Goal: Information Seeking & Learning: Learn about a topic

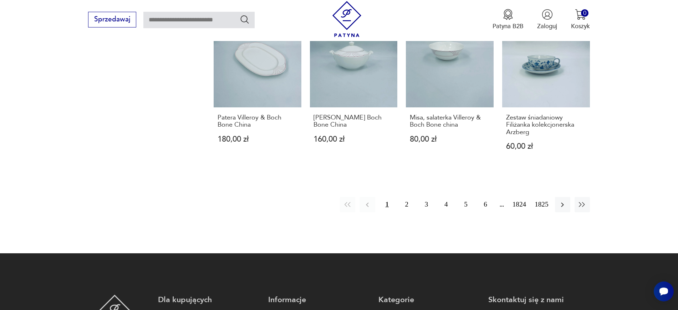
scroll to position [727, 0]
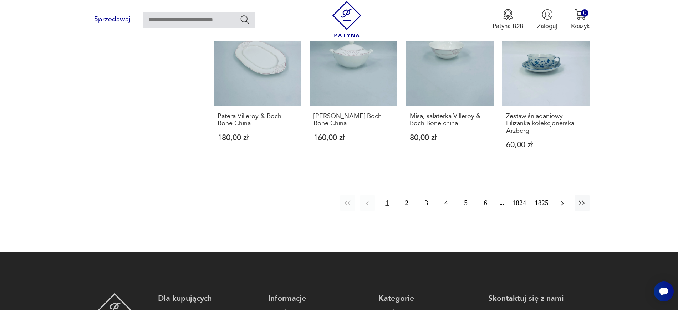
click at [562, 201] on icon "button" at bounding box center [562, 203] width 3 height 5
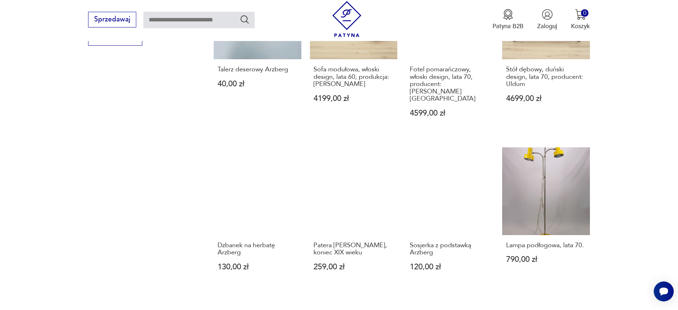
scroll to position [622, 0]
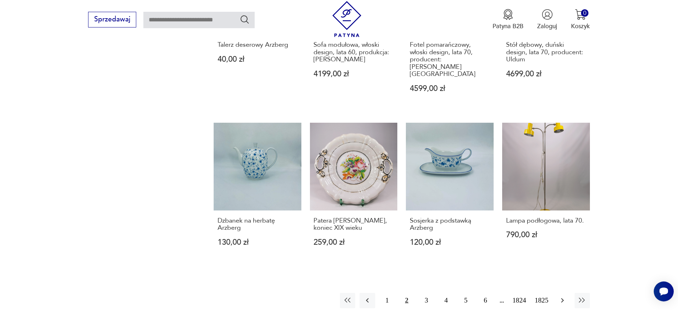
click at [566, 296] on icon "button" at bounding box center [562, 300] width 9 height 9
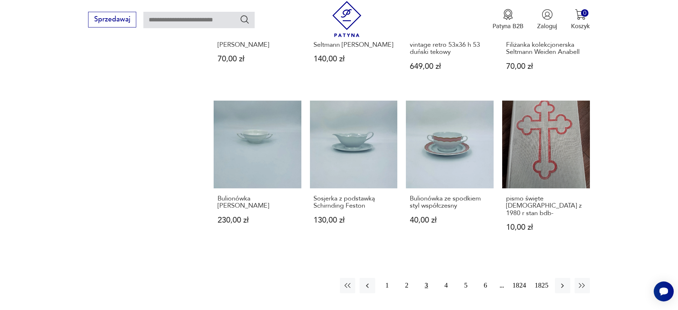
scroll to position [649, 0]
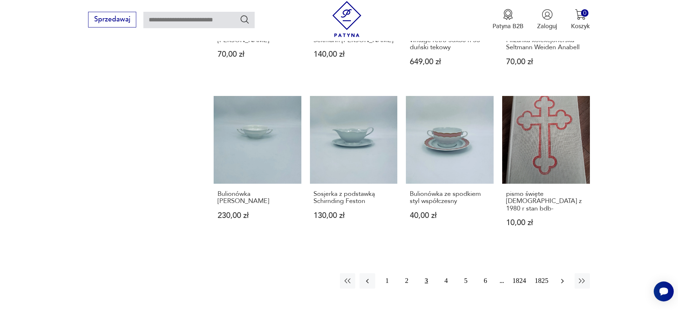
click at [564, 277] on icon "button" at bounding box center [562, 281] width 9 height 9
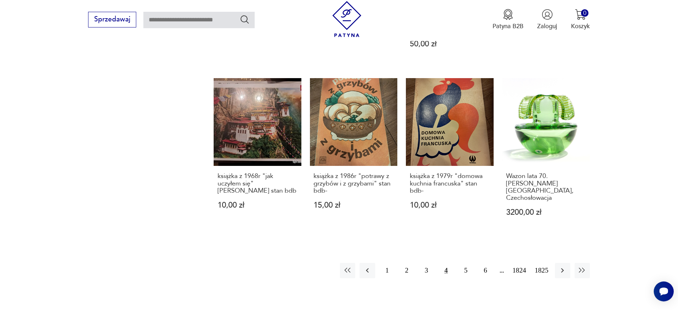
scroll to position [683, 0]
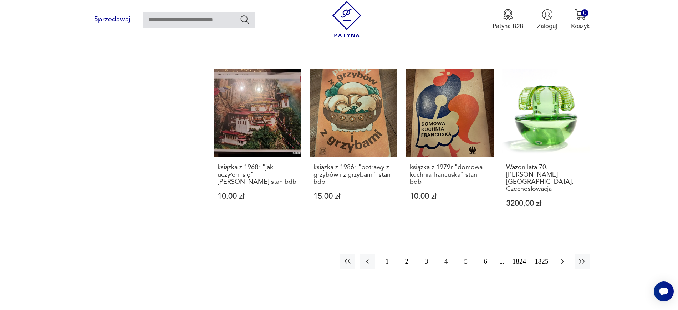
click at [568, 254] on button "button" at bounding box center [562, 261] width 15 height 15
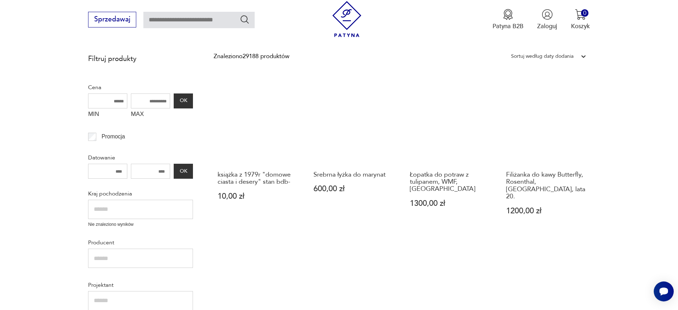
scroll to position [175, 0]
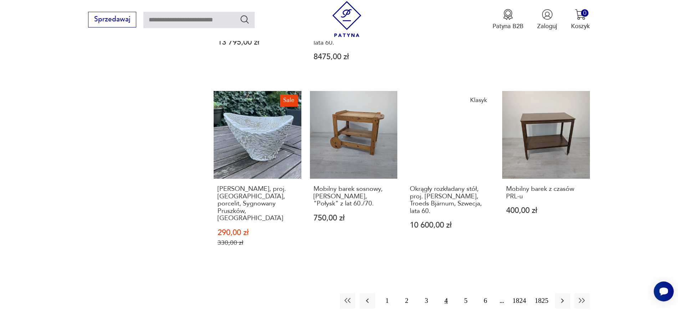
scroll to position [683, 0]
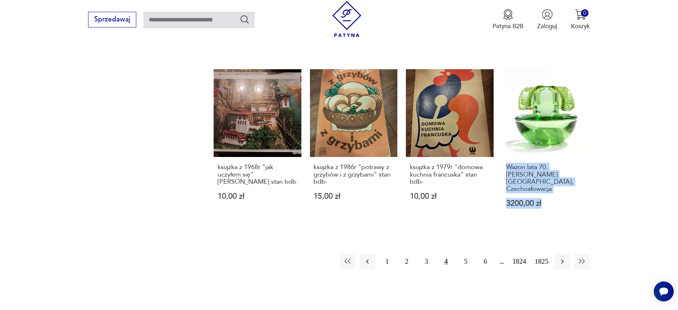
drag, startPoint x: 630, startPoint y: 180, endPoint x: 500, endPoint y: 160, distance: 130.6
copy div "Wazon lata 70. V. Beranek, Czechosłowacja 3200,00 zł"
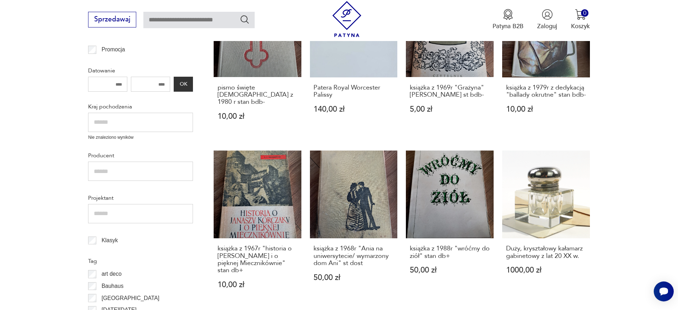
scroll to position [255, 0]
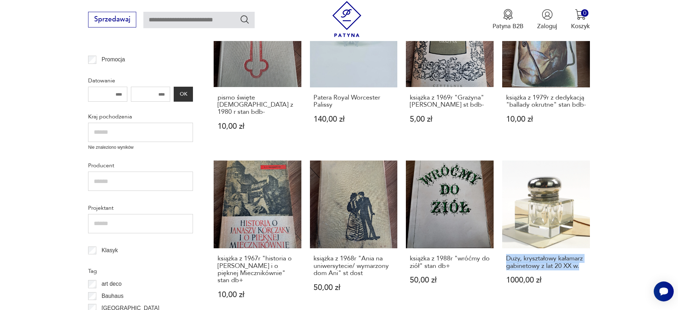
drag, startPoint x: 599, startPoint y: 266, endPoint x: 500, endPoint y: 258, distance: 99.9
copy h3 "Duży, kryształowy kałamarz gabinetowy z lat 20 XX w."
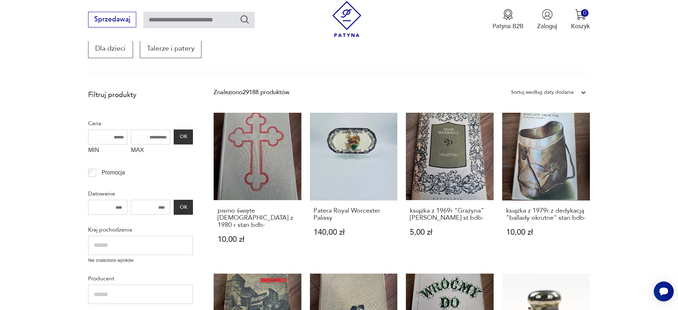
scroll to position [119, 0]
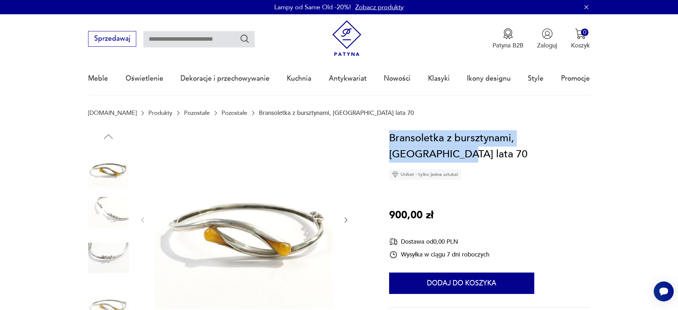
drag, startPoint x: 588, startPoint y: 131, endPoint x: 391, endPoint y: 133, distance: 197.6
click at [391, 133] on div "Bransoletka z bursztynami, Polska lata 70 Unikat - tylko jedna sztuka! 900,00 z…" at bounding box center [489, 252] width 201 height 245
copy h1 "Bransoletka z bursztynami, Polska lata 70"
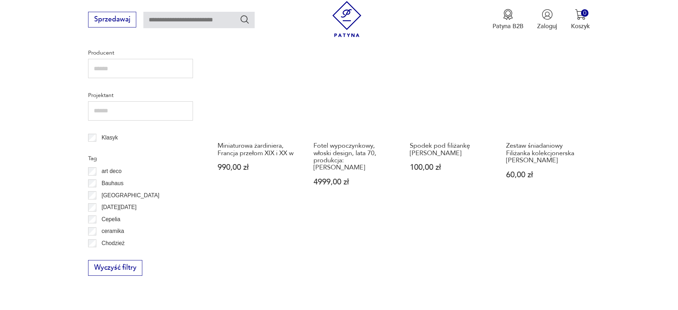
scroll to position [369, 0]
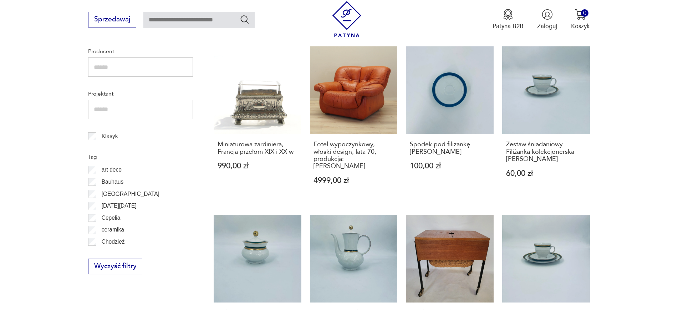
click at [678, 120] on html "Cenimy prywatność użytkowników Używamy plików cookie, aby poprawić jakość przeg…" at bounding box center [339, 245] width 678 height 1229
drag, startPoint x: 211, startPoint y: 135, endPoint x: 297, endPoint y: 143, distance: 86.4
click at [297, 143] on section "Filtruj produkty Cena MIN MAX OK Promocja Datowanie OK Kraj pochodzenia Nie zna…" at bounding box center [339, 234] width 678 height 751
copy h3 "Miniaturowa żardiniera, Francja przełom XIX i XX w"
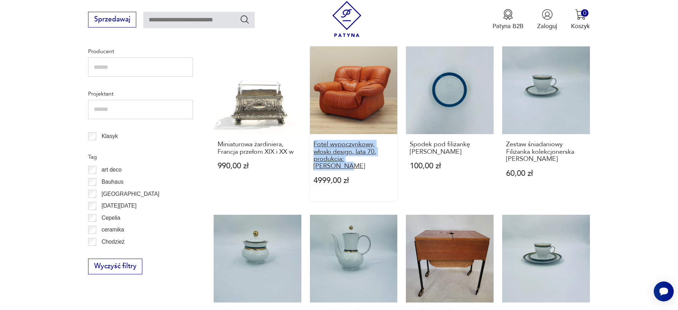
drag, startPoint x: 309, startPoint y: 136, endPoint x: 383, endPoint y: 153, distance: 75.8
click at [383, 153] on div "Bombonierka porcelanowa [PERSON_NAME] 340,00 zł Bransoletka z bursztynami, [GEO…" at bounding box center [402, 205] width 376 height 638
copy h3 "Fotel wypoczynkowy, włoski design, lata 70, produkcja: [PERSON_NAME]"
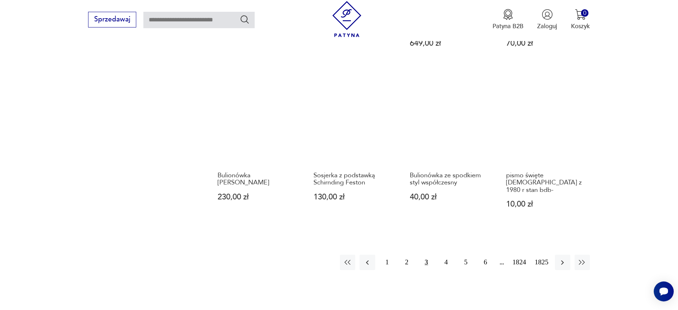
scroll to position [671, 0]
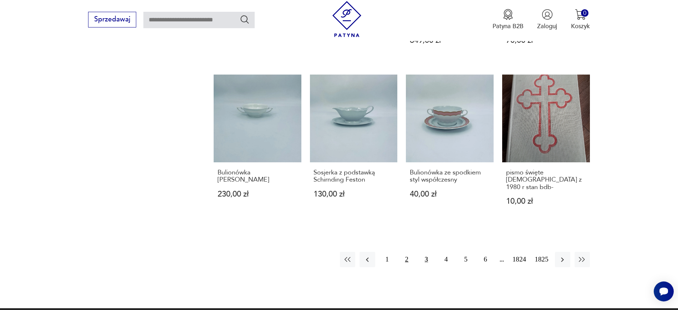
click at [407, 252] on button "2" at bounding box center [406, 259] width 15 height 15
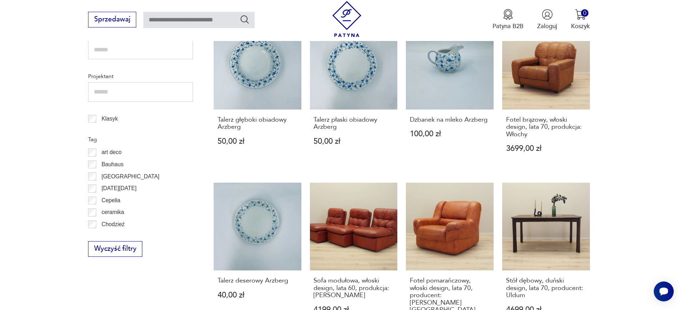
scroll to position [389, 0]
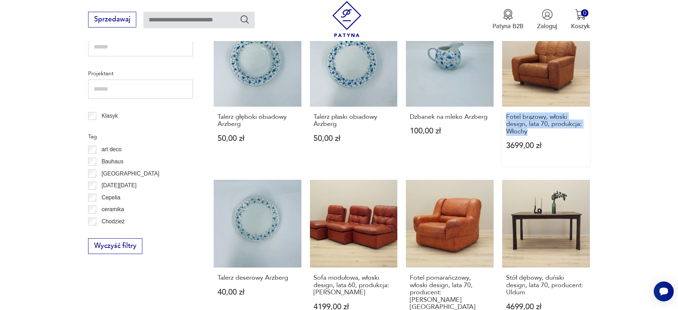
drag, startPoint x: 600, startPoint y: 132, endPoint x: 506, endPoint y: 113, distance: 96.0
click at [506, 113] on section "Filtruj produkty Cena MIN MAX OK Promocja Datowanie OK Kraj pochodzenia Nie zna…" at bounding box center [339, 210] width 678 height 744
copy h3 "Fotel brązowy, włoski design, lata 70, produkcja: Włochy"
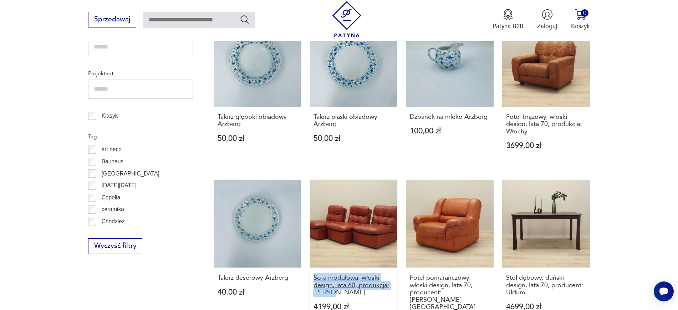
drag, startPoint x: 308, startPoint y: 277, endPoint x: 338, endPoint y: 290, distance: 32.8
click at [338, 290] on div "Misa porcelanowa Arzberg 130,00 zł Misa porcelanowa Arzberg 110,00 zł Broszka r…" at bounding box center [402, 180] width 376 height 631
copy h3 "Sofa modułowa, włoski design, lata 60, produkcja: [PERSON_NAME]"
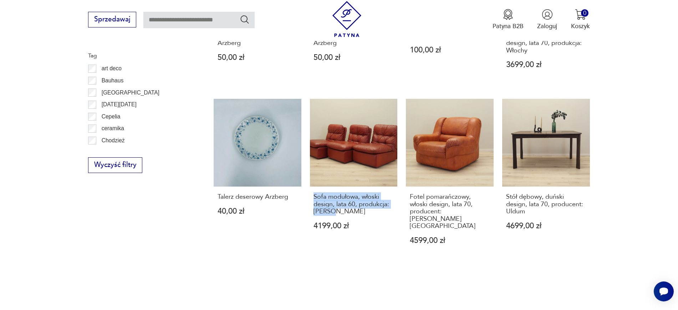
scroll to position [509, 0]
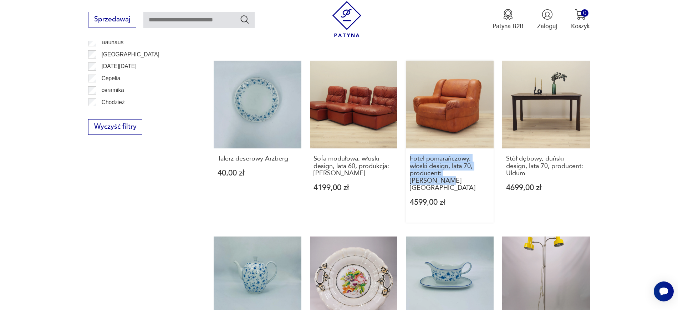
drag, startPoint x: 402, startPoint y: 159, endPoint x: 484, endPoint y: 177, distance: 83.9
click at [484, 177] on div "Misa porcelanowa Arzberg 130,00 zł Misa porcelanowa Arzberg 110,00 zł Broszka r…" at bounding box center [402, 61] width 376 height 631
copy h3 "Fotel pomarańczowy, włoski design, lata 70, producent: [PERSON_NAME][GEOGRAPHIC…"
drag, startPoint x: 618, startPoint y: 170, endPoint x: 511, endPoint y: 159, distance: 107.1
click at [511, 159] on section "Filtruj produkty Cena MIN MAX OK Promocja Datowanie OK Kraj pochodzenia Nie zna…" at bounding box center [339, 91] width 678 height 744
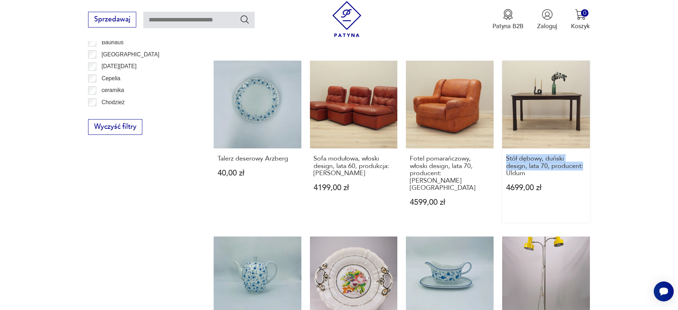
drag, startPoint x: 618, startPoint y: 169, endPoint x: 503, endPoint y: 154, distance: 116.2
click at [503, 154] on section "Filtruj produkty Cena MIN MAX OK Promocja Datowanie OK Kraj pochodzenia Nie zna…" at bounding box center [339, 91] width 678 height 744
copy h3 "Stół dębowy, duński design, lata 70, producent:"
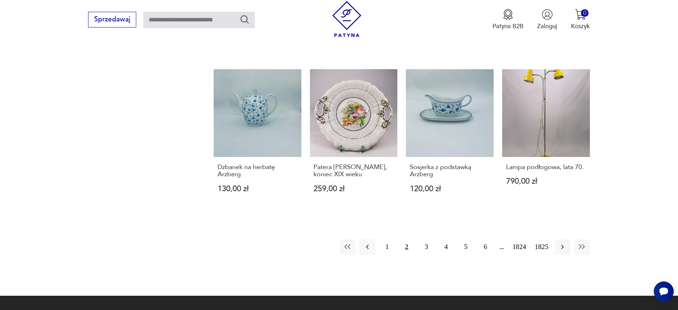
scroll to position [697, 0]
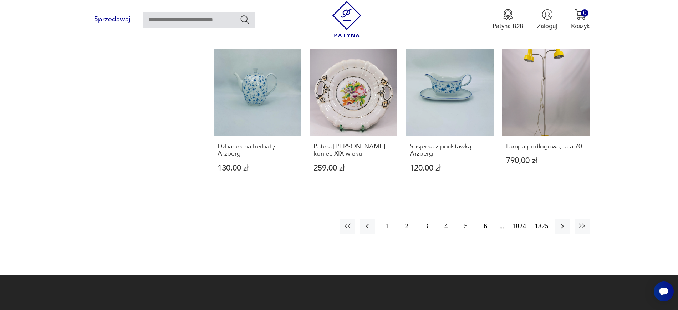
click at [393, 219] on button "1" at bounding box center [386, 226] width 15 height 15
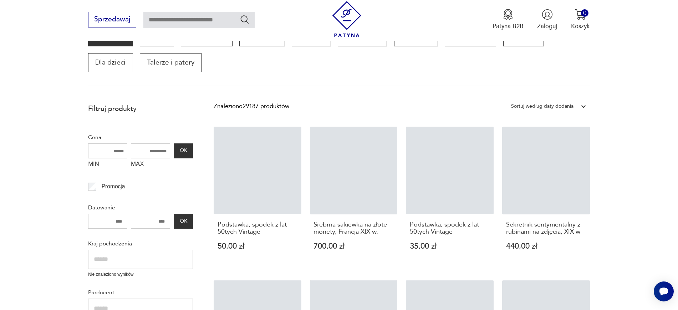
scroll to position [121, 0]
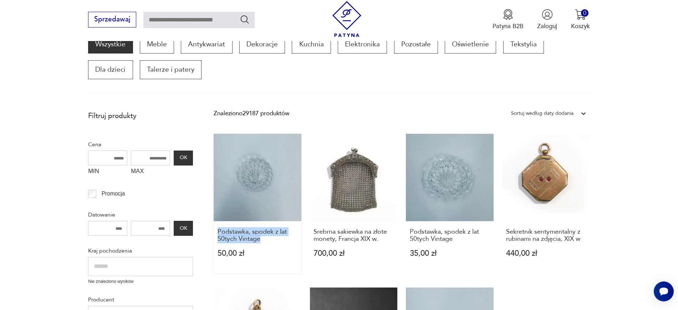
drag, startPoint x: 211, startPoint y: 230, endPoint x: 278, endPoint y: 244, distance: 68.4
copy h3 "Podstawka, spodek z lat 50tych Vintage"
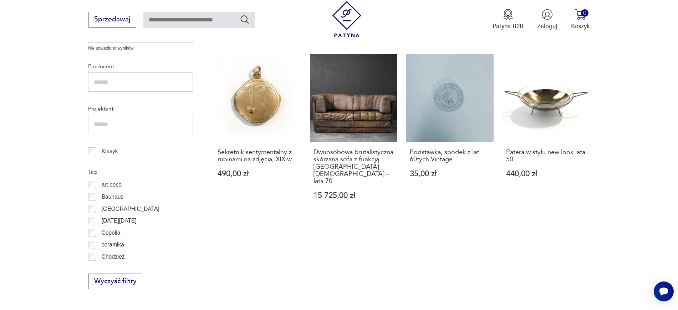
scroll to position [385, 0]
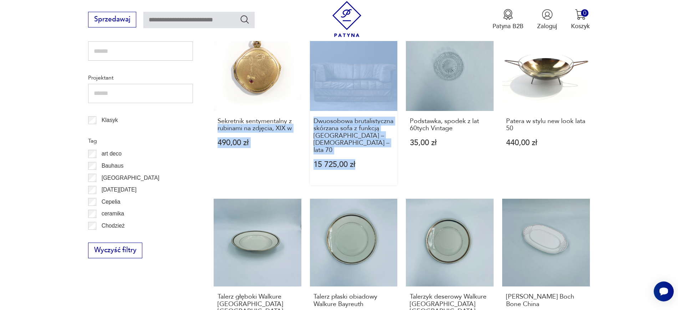
drag, startPoint x: 305, startPoint y: 119, endPoint x: 358, endPoint y: 152, distance: 62.5
click at [358, 152] on div "Podstawka, spodek z lat 50tych Vintage 50,00 zł Srebrna sakiewka na złote monet…" at bounding box center [402, 188] width 376 height 638
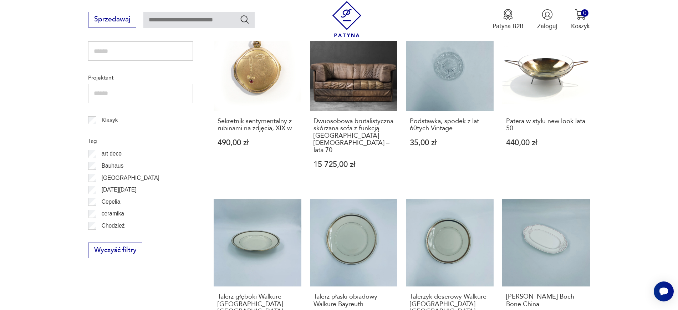
click at [42, 219] on section "Filtruj produkty Cena MIN MAX OK Promocja Datowanie OK Kraj pochodzenia Nie zna…" at bounding box center [339, 218] width 678 height 751
drag, startPoint x: 307, startPoint y: 118, endPoint x: 353, endPoint y: 145, distance: 53.2
click at [353, 145] on div "Podstawka, spodek z lat 50tych Vintage 50,00 zł Srebrna sakiewka na złote monet…" at bounding box center [402, 188] width 376 height 638
copy h3 "Dwuosobowa brutalistyczna skórzana sofa z funkcją spania – Niemcy – lata 70"
drag, startPoint x: 404, startPoint y: 119, endPoint x: 457, endPoint y: 131, distance: 54.7
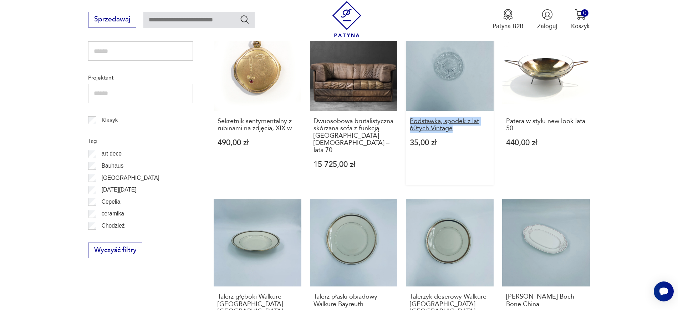
click at [457, 131] on div "Podstawka, spodek z lat 50tych Vintage 50,00 zł Srebrna sakiewka na złote monet…" at bounding box center [402, 188] width 376 height 638
copy h3 "Podstawka, spodek z lat 60tych Vintage"
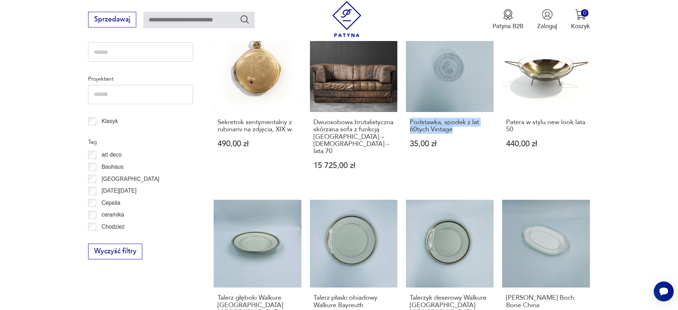
scroll to position [392, 0]
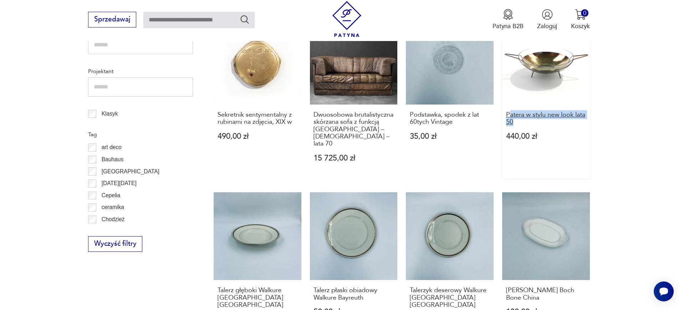
drag, startPoint x: 614, startPoint y: 119, endPoint x: 510, endPoint y: 111, distance: 104.1
click at [510, 111] on section "Filtruj produkty Cena MIN MAX OK Promocja Datowanie OK Kraj pochodzenia Nie zna…" at bounding box center [339, 211] width 678 height 751
copy h3 "atera w stylu new look lata 50"
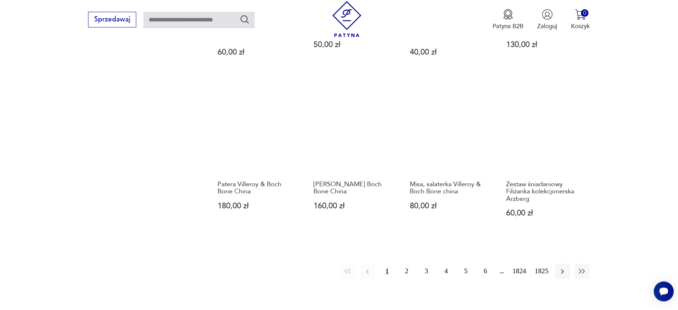
scroll to position [697, 0]
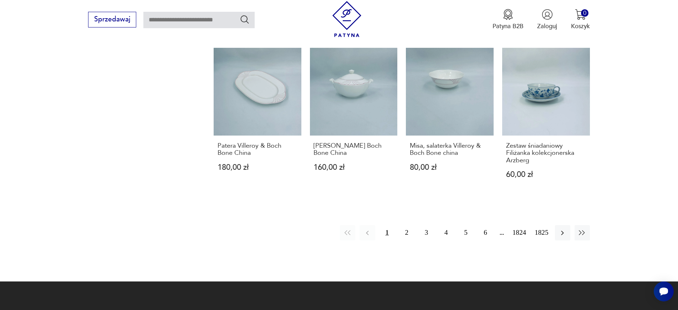
click at [159, 22] on input "text" at bounding box center [198, 20] width 111 height 16
type input "*********"
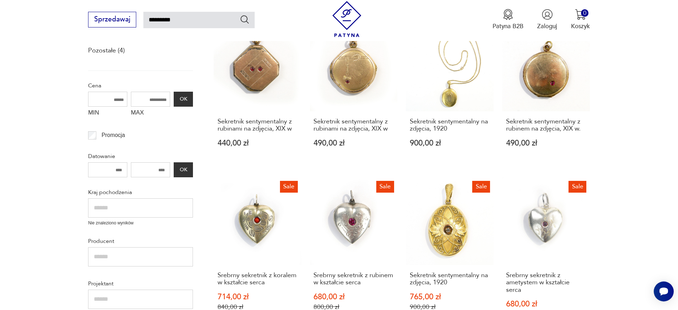
scroll to position [41, 0]
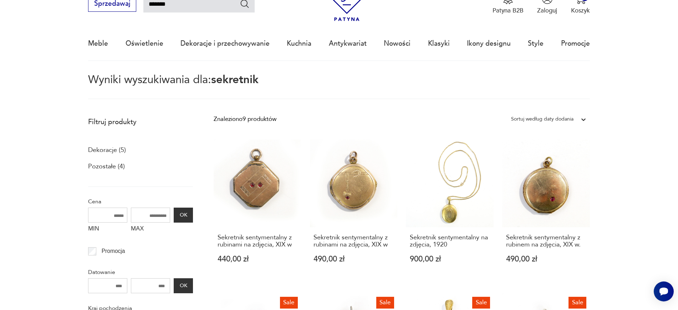
type input "*******"
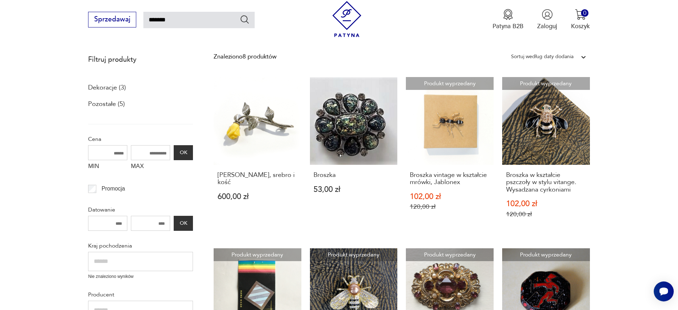
scroll to position [89, 0]
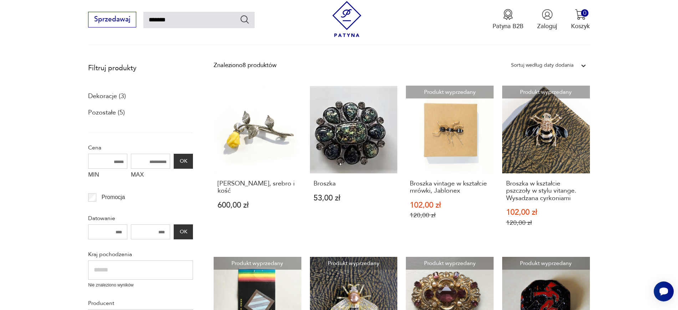
click at [178, 19] on input "*******" at bounding box center [198, 20] width 111 height 16
type input "**********"
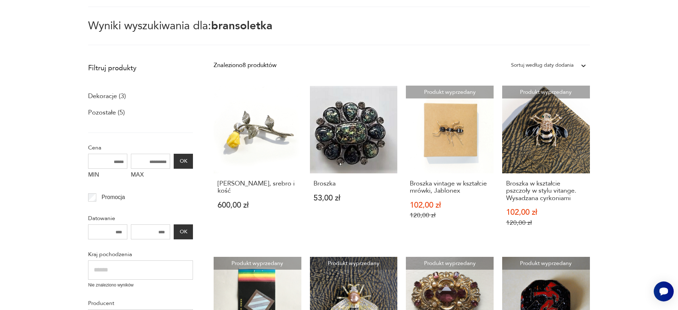
scroll to position [41, 0]
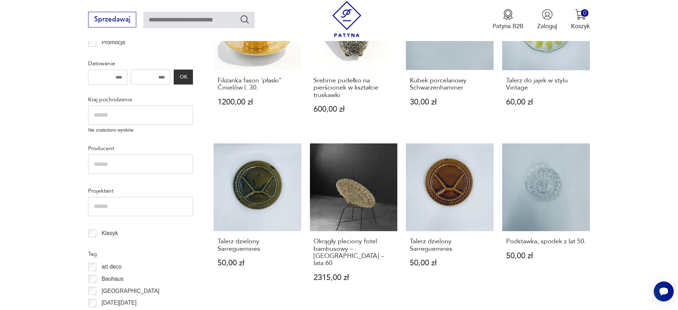
scroll to position [149, 0]
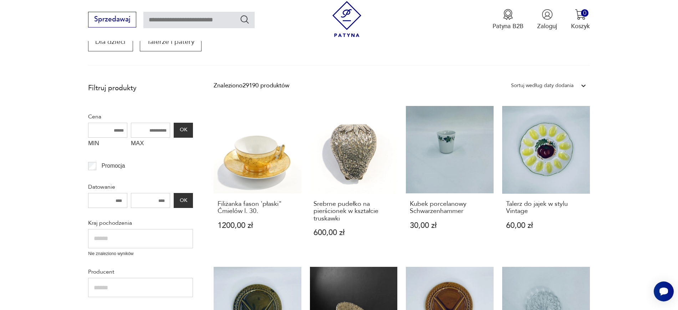
click at [219, 24] on input "text" at bounding box center [198, 20] width 111 height 16
type input "******"
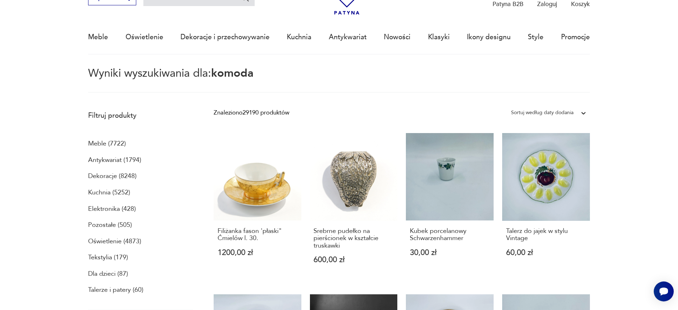
scroll to position [41, 0]
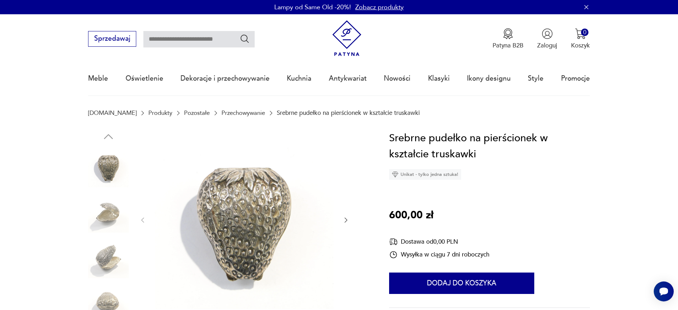
click at [348, 221] on icon "button" at bounding box center [345, 219] width 7 height 7
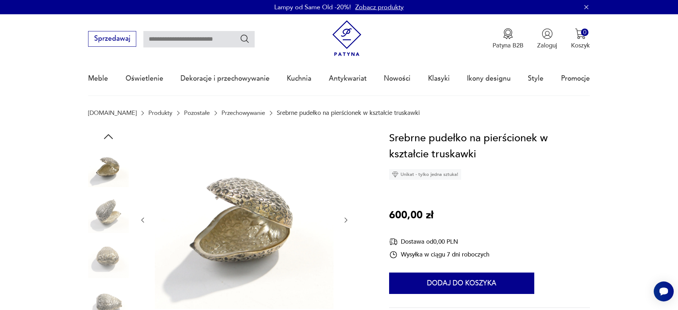
click at [348, 221] on icon "button" at bounding box center [345, 219] width 7 height 7
